Goal: Task Accomplishment & Management: Manage account settings

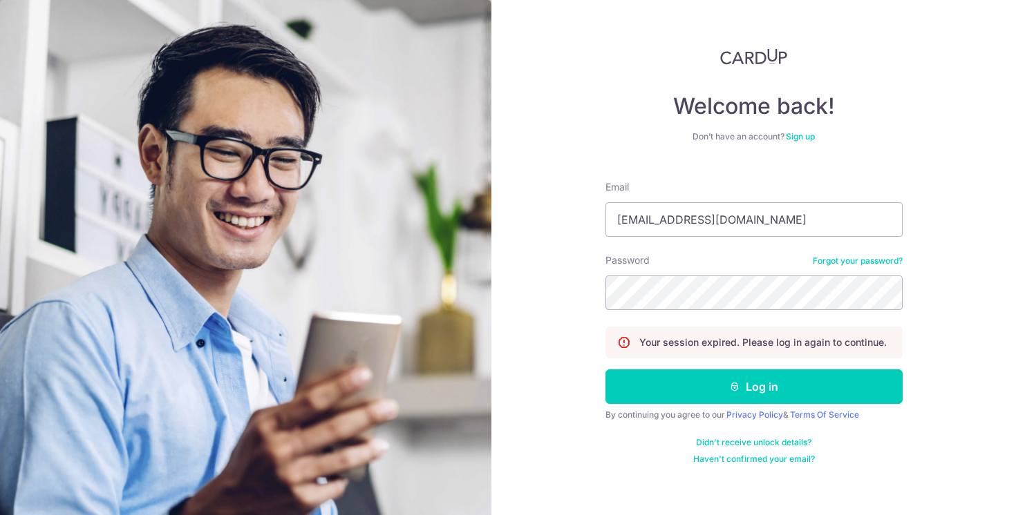
type input "[EMAIL_ADDRESS][DOMAIN_NAME]"
click at [605, 370] on button "Log in" at bounding box center [753, 387] width 297 height 35
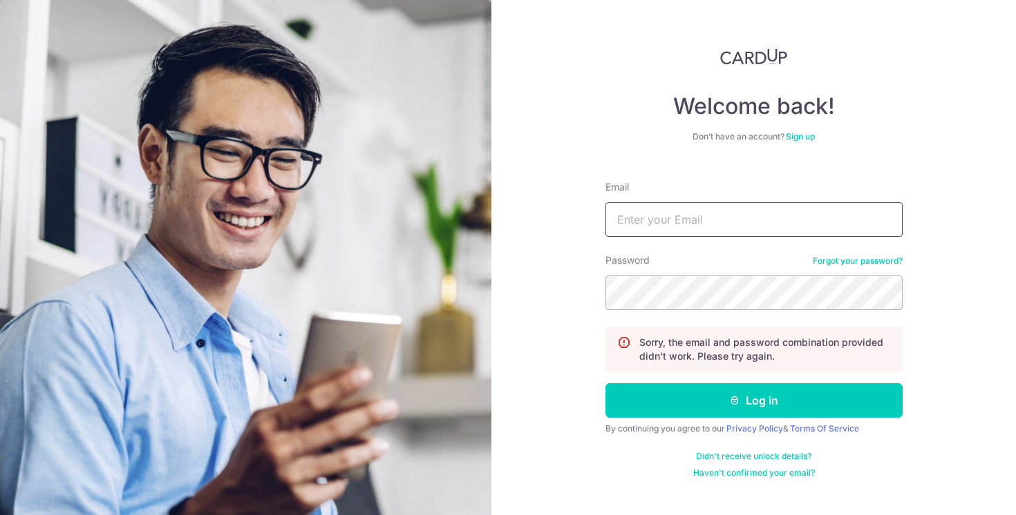
click at [685, 222] on input "Email" at bounding box center [753, 219] width 297 height 35
type input "[EMAIL_ADDRESS][DOMAIN_NAME]"
click at [605, 383] on button "Log in" at bounding box center [753, 400] width 297 height 35
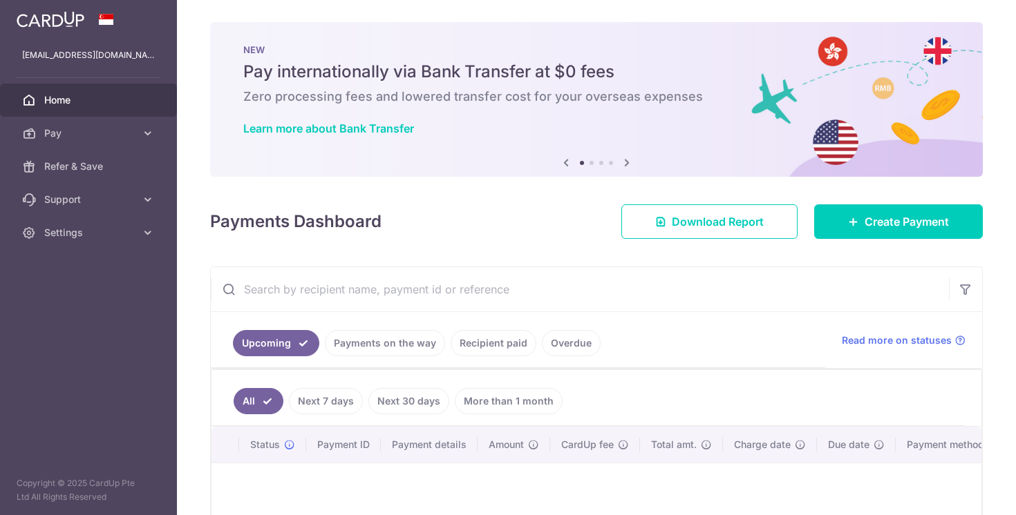
scroll to position [46, 0]
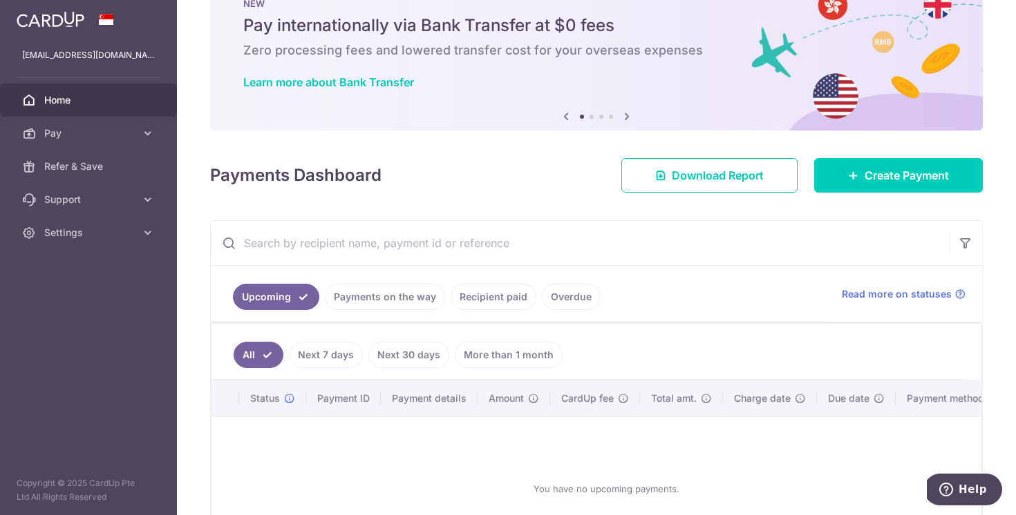
click at [502, 291] on link "Recipient paid" at bounding box center [493, 297] width 86 height 26
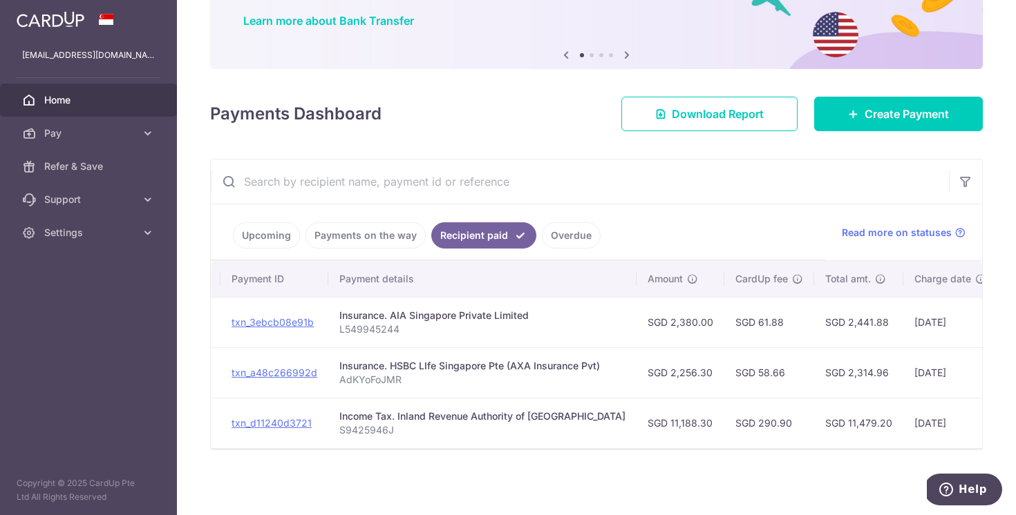
scroll to position [0, 296]
